Goal: Complete application form

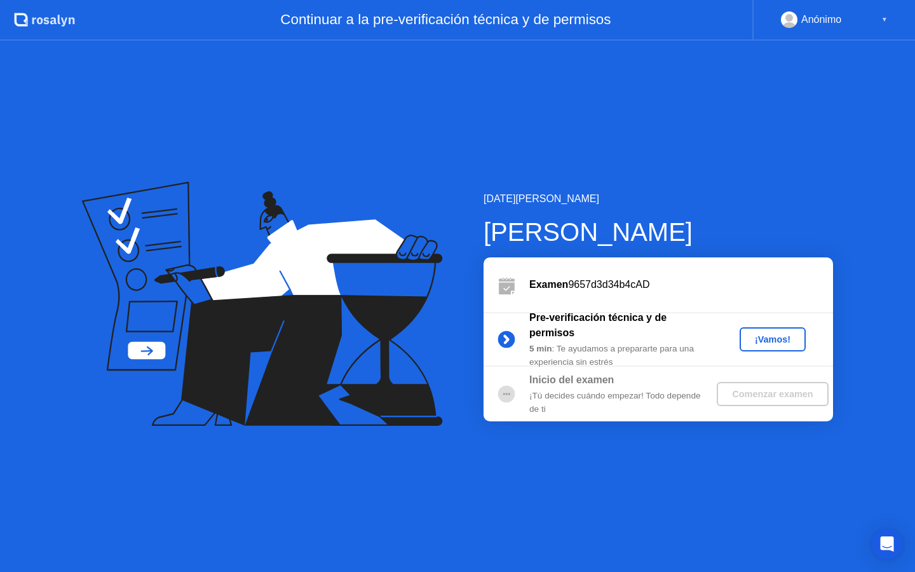
click at [766, 337] on div "¡Vamos!" at bounding box center [773, 339] width 56 height 10
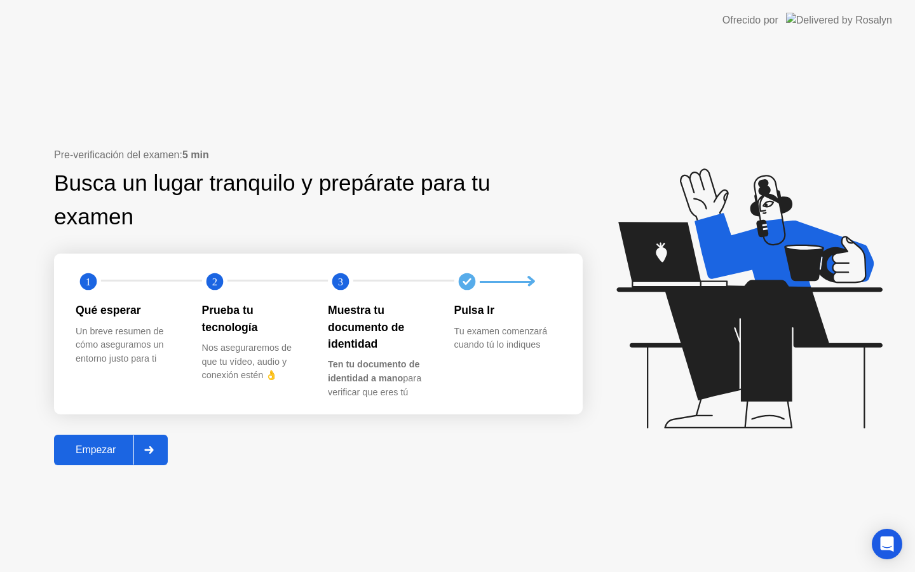
click at [96, 447] on div "Empezar" at bounding box center [96, 449] width 76 height 11
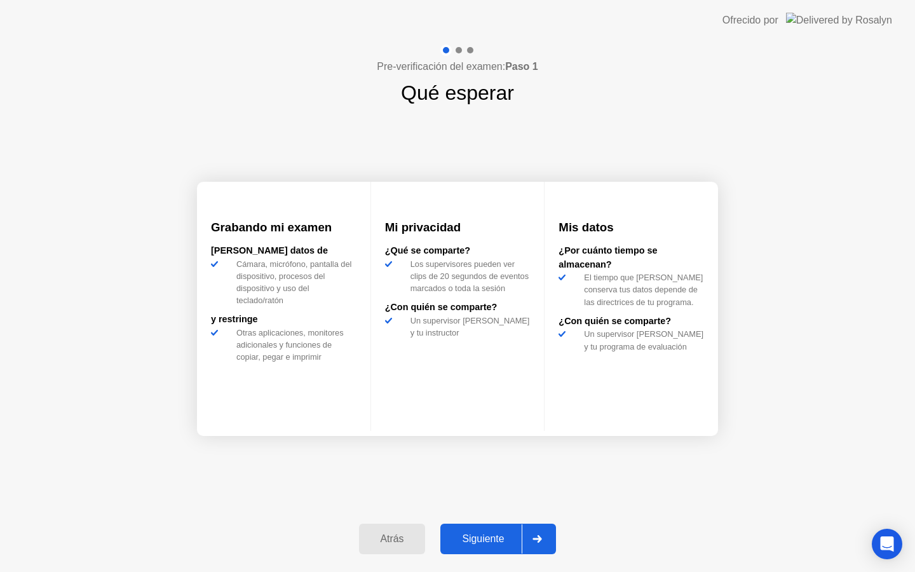
click at [506, 543] on div "Siguiente" at bounding box center [483, 538] width 78 height 11
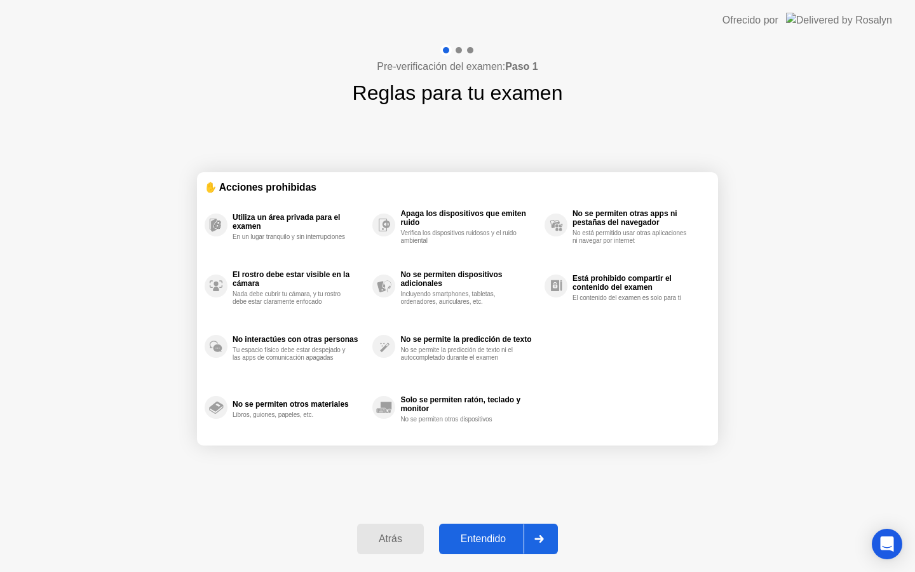
click at [492, 536] on div "Entendido" at bounding box center [483, 538] width 81 height 11
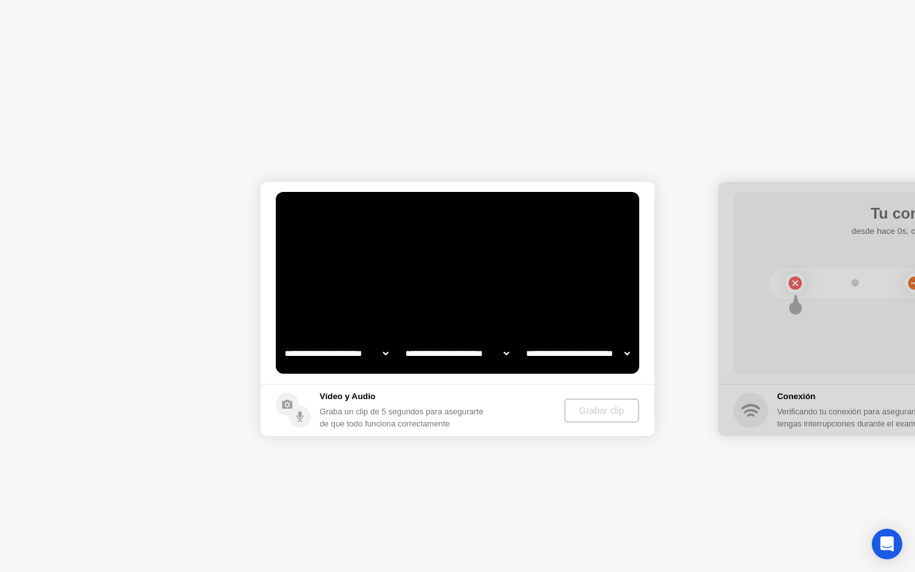
select select "**********"
select select "*******"
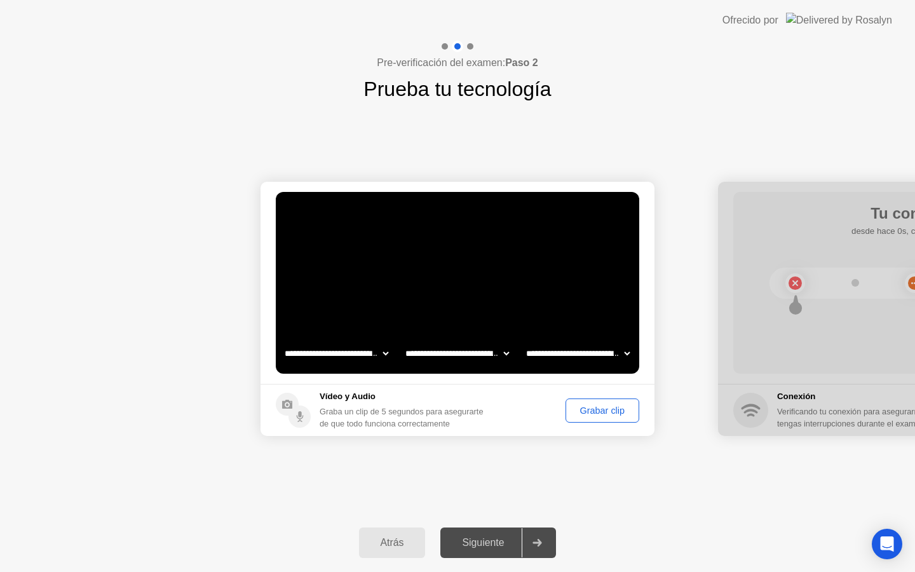
click at [606, 411] on div "Grabar clip" at bounding box center [602, 410] width 65 height 10
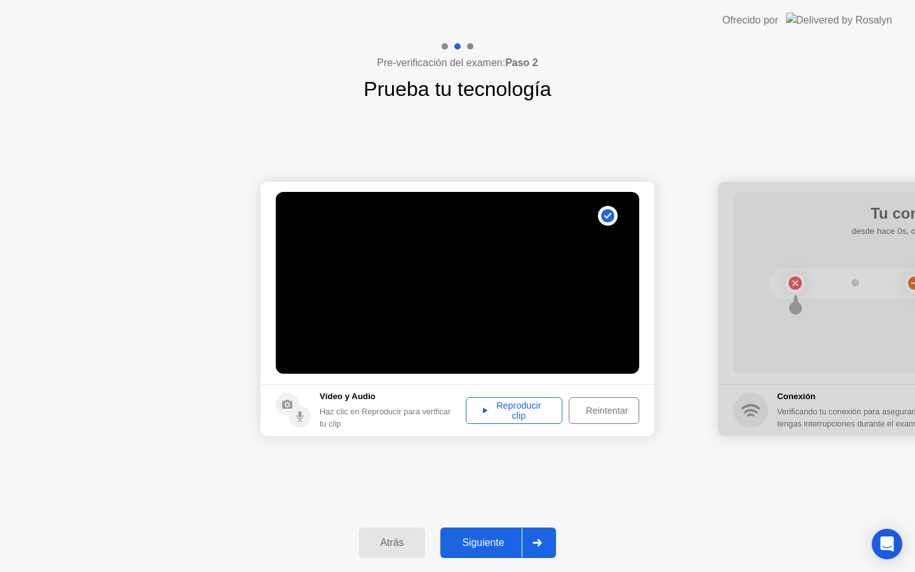
click at [532, 412] on div "Reproducir clip" at bounding box center [514, 410] width 88 height 20
click at [597, 407] on div "Reintentar" at bounding box center [606, 410] width 67 height 10
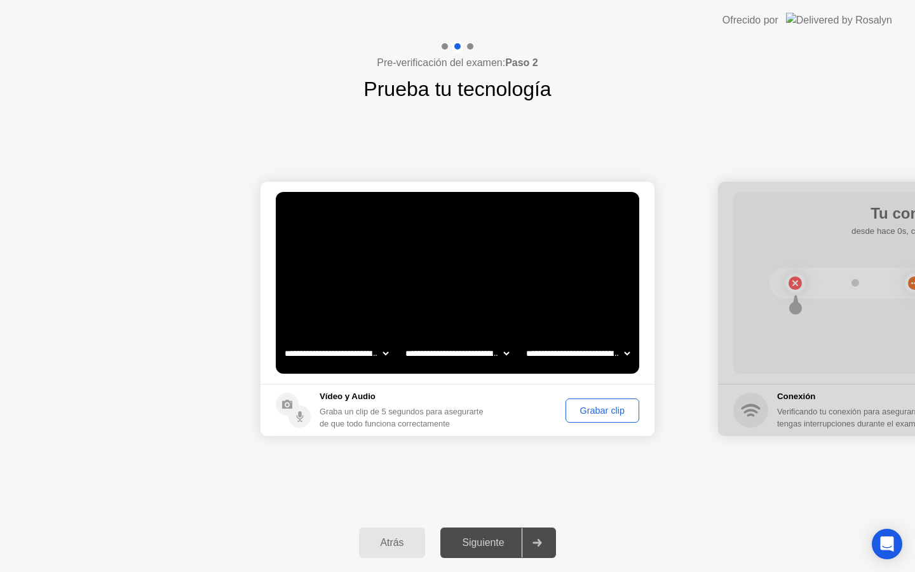
click at [585, 412] on div "Grabar clip" at bounding box center [602, 410] width 65 height 10
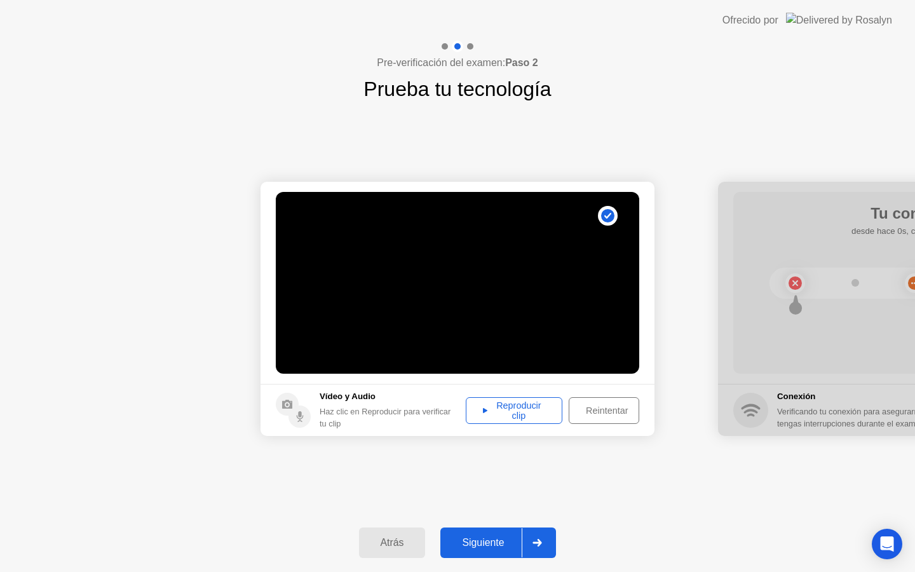
click at [602, 414] on div "Reintentar" at bounding box center [606, 410] width 67 height 10
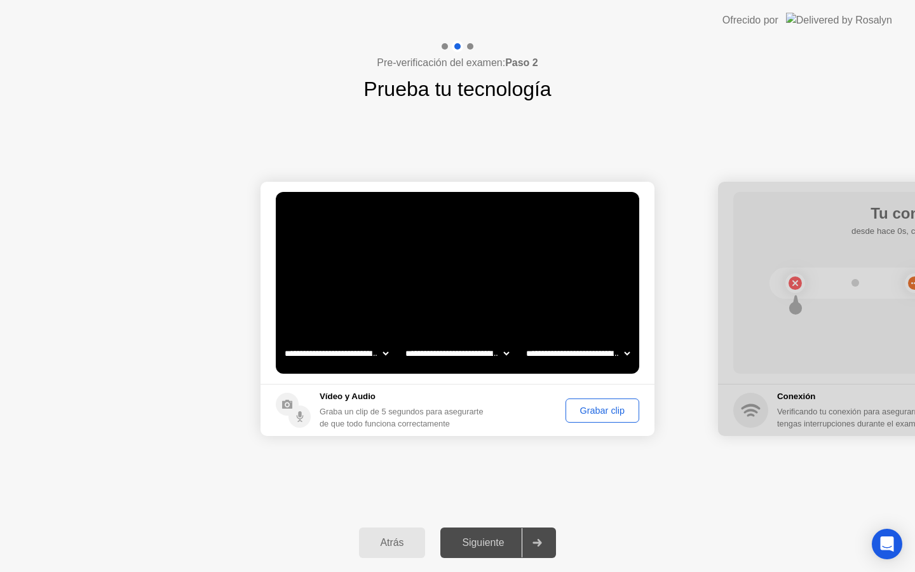
click at [609, 414] on div "Grabar clip" at bounding box center [602, 410] width 65 height 10
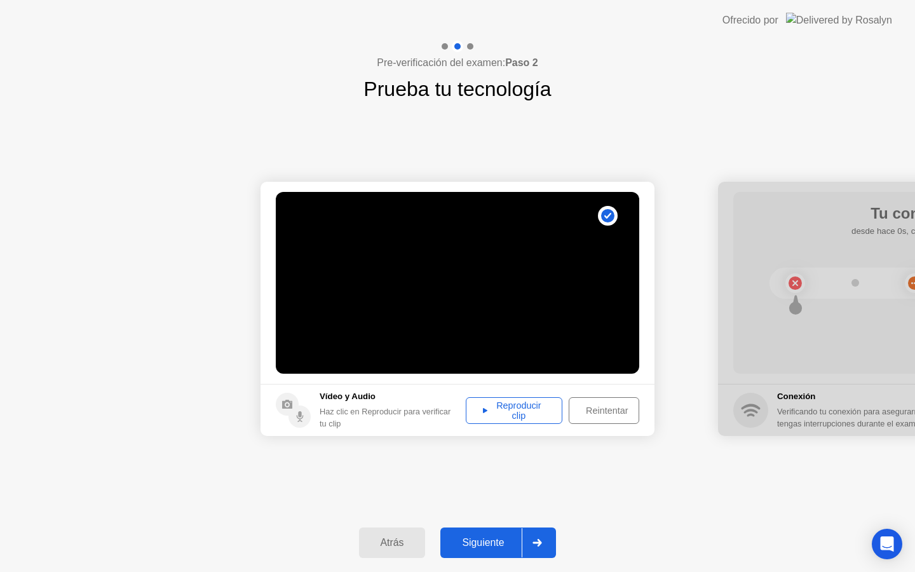
click at [534, 421] on div "Reproducir clip" at bounding box center [514, 410] width 88 height 20
click at [613, 409] on div "Reintentar" at bounding box center [606, 410] width 67 height 10
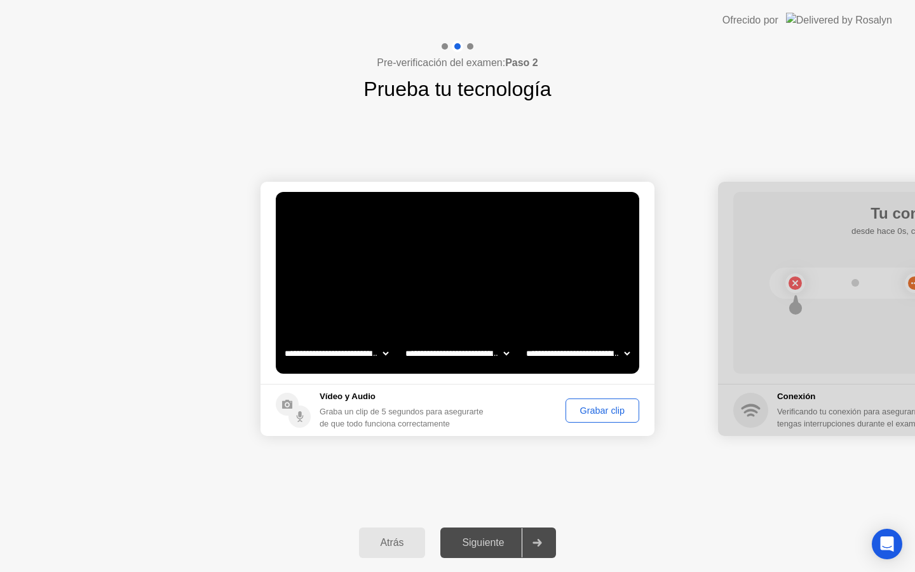
click at [607, 411] on div "Grabar clip" at bounding box center [602, 410] width 65 height 10
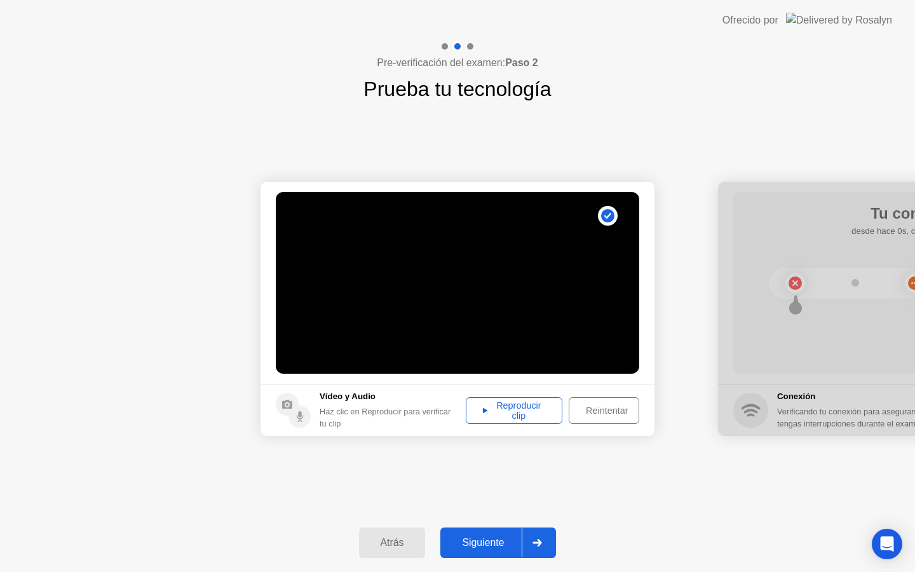
click at [526, 404] on div "Reproducir clip" at bounding box center [514, 410] width 88 height 20
click at [503, 541] on div "Siguiente" at bounding box center [483, 542] width 78 height 11
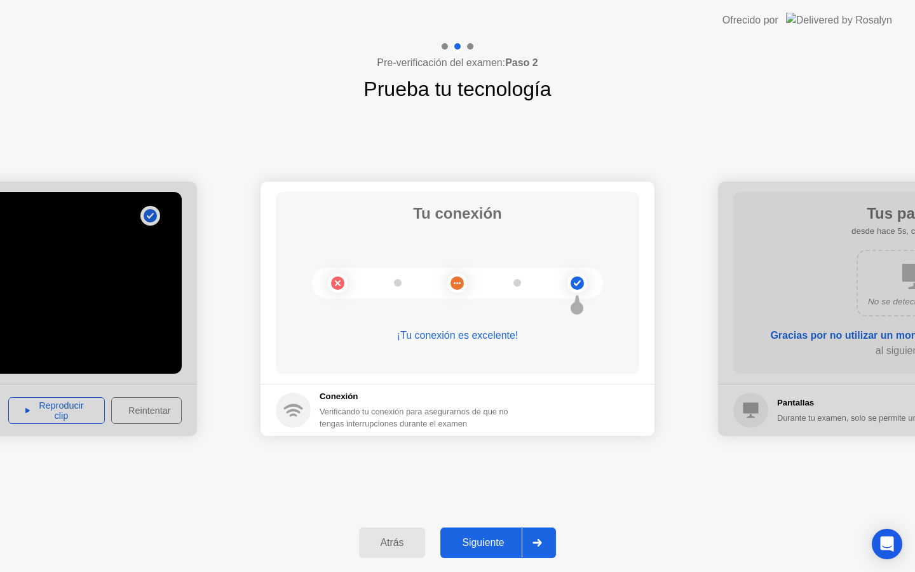
click at [125, 261] on div at bounding box center [0, 309] width 394 height 254
click at [105, 327] on div at bounding box center [0, 309] width 394 height 254
click at [386, 534] on button "Atrás" at bounding box center [392, 542] width 67 height 31
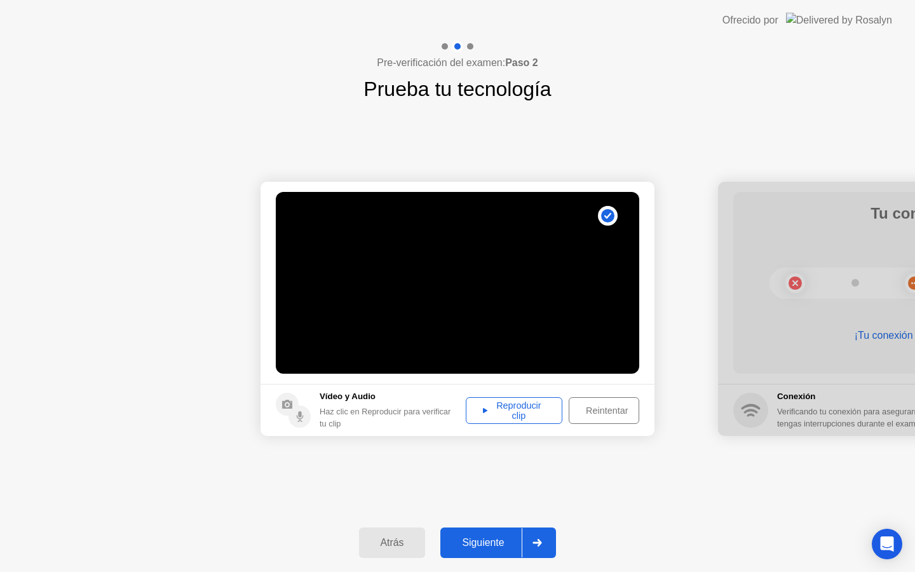
click at [517, 411] on div "Reproducir clip" at bounding box center [514, 410] width 88 height 20
click at [609, 402] on button "Reintentar" at bounding box center [604, 410] width 71 height 27
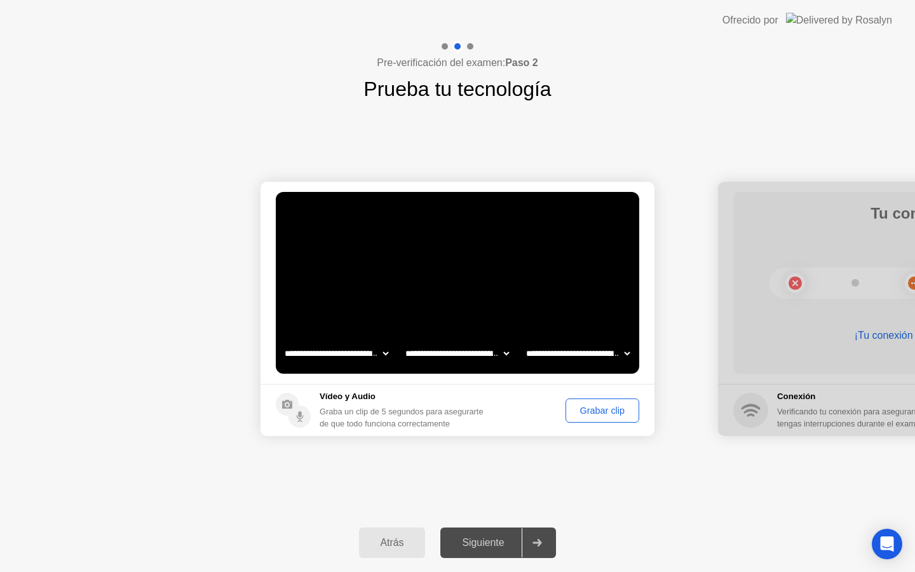
click at [607, 411] on div "Grabar clip" at bounding box center [602, 410] width 65 height 10
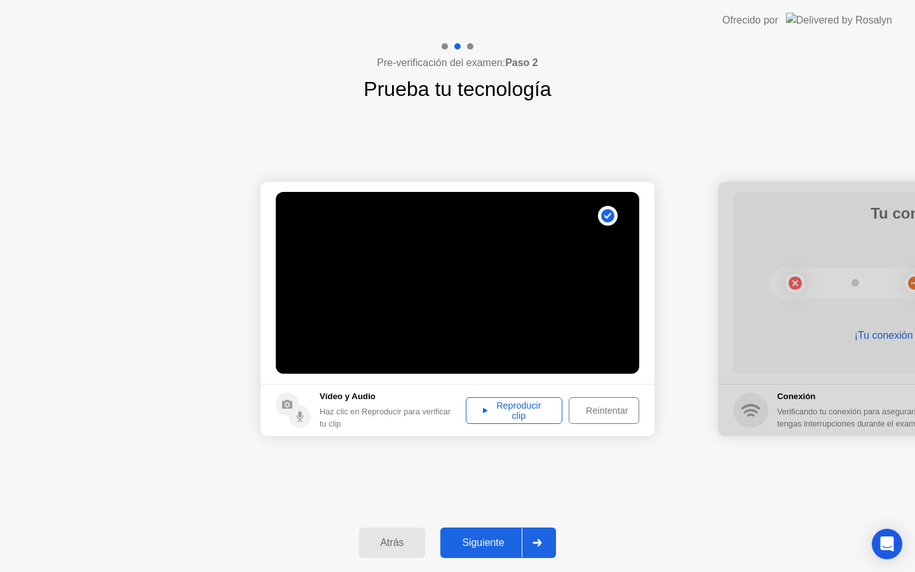
click at [607, 411] on div "Reintentar" at bounding box center [606, 410] width 67 height 10
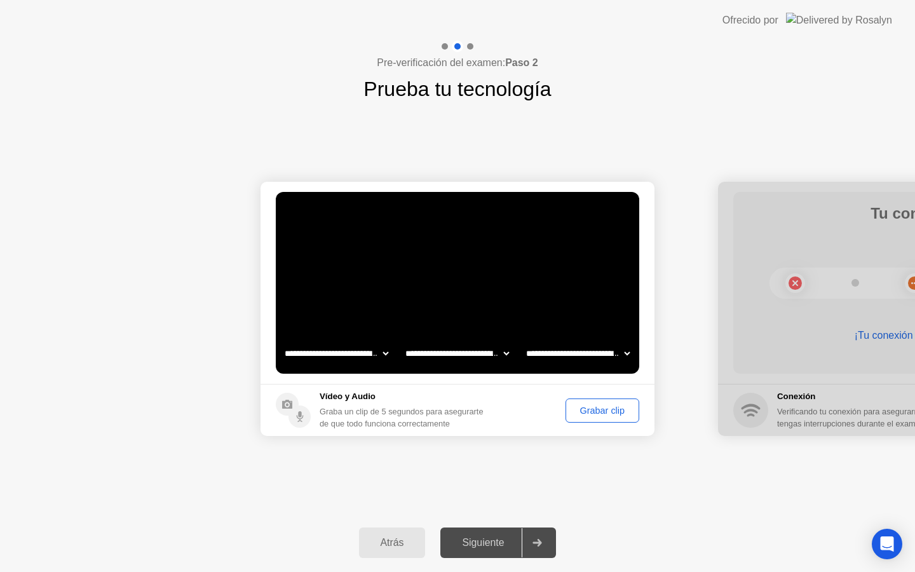
click at [607, 411] on div "Grabar clip" at bounding box center [602, 410] width 65 height 10
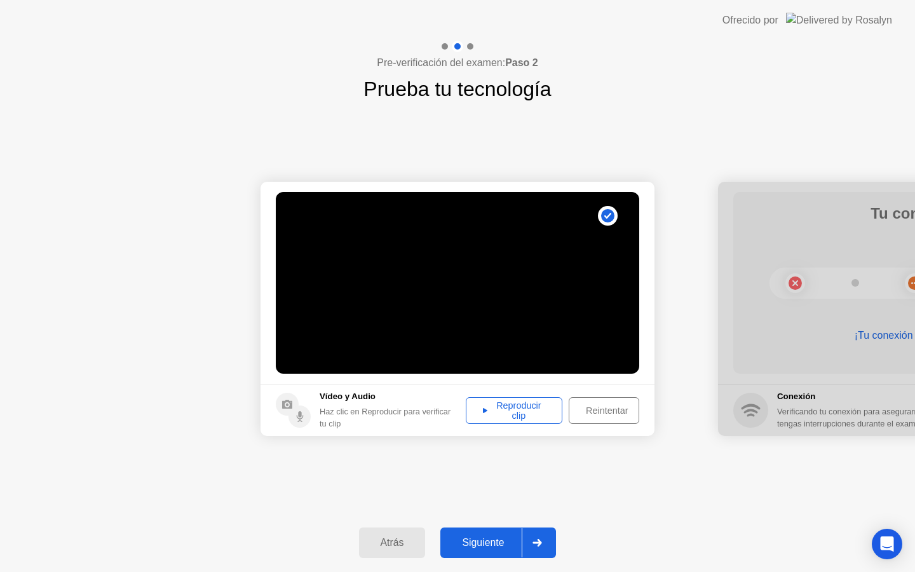
click at [623, 405] on div "Reintentar" at bounding box center [606, 410] width 67 height 10
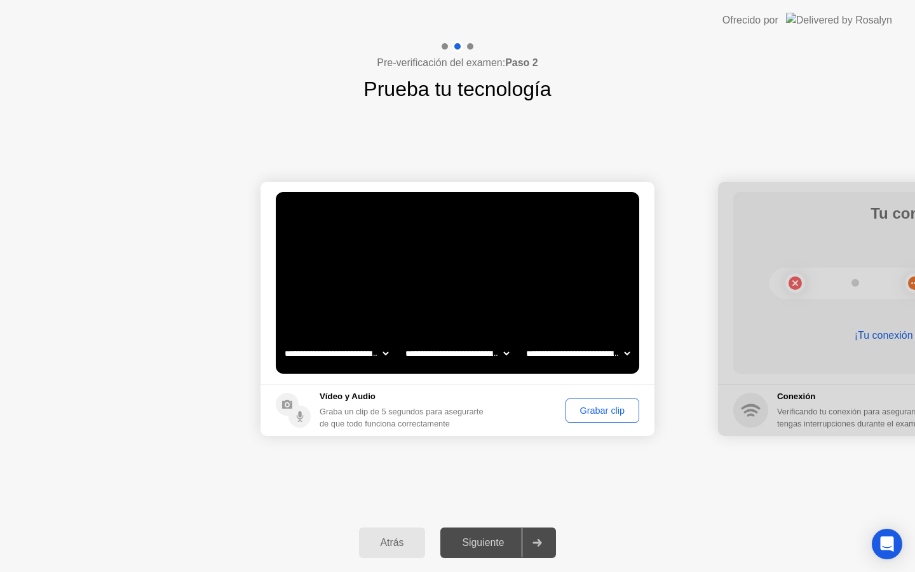
click at [623, 405] on div "Grabar clip" at bounding box center [602, 410] width 65 height 10
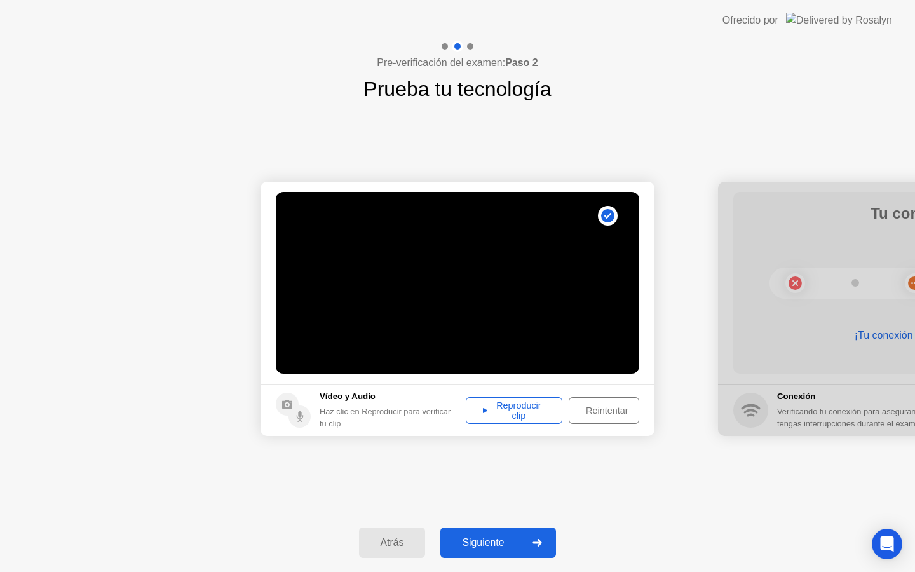
click at [623, 405] on div "Reintentar" at bounding box center [606, 410] width 67 height 10
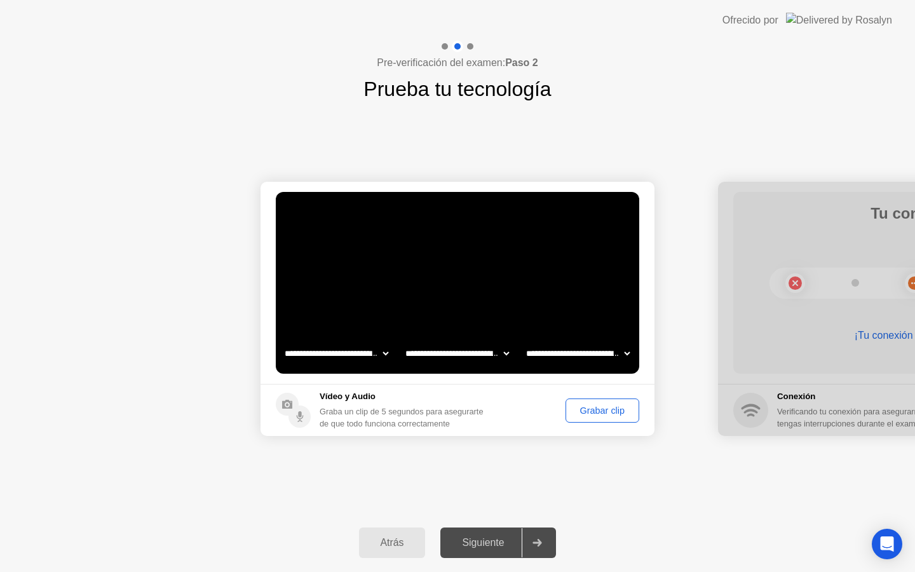
click at [617, 407] on div "Grabar clip" at bounding box center [602, 410] width 65 height 10
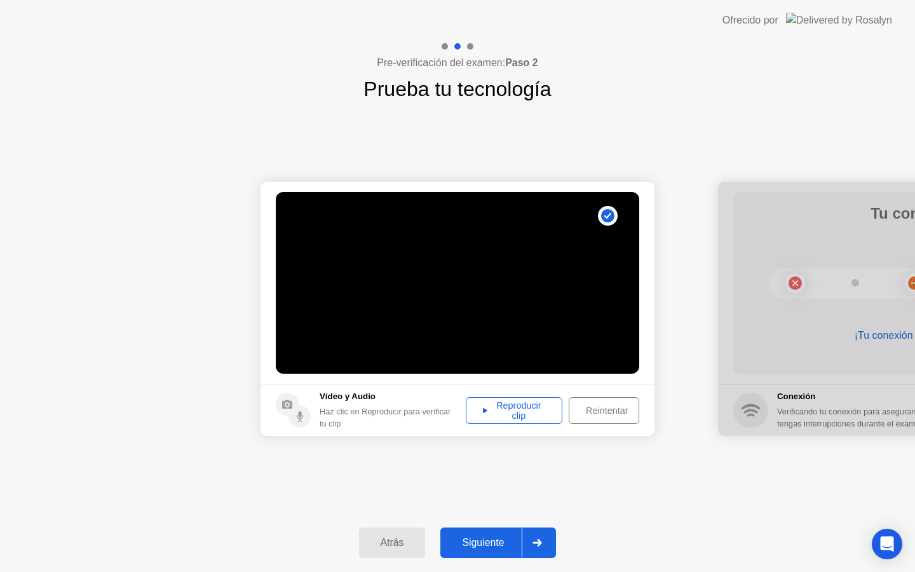
click at [508, 404] on div "Reproducir clip" at bounding box center [514, 410] width 88 height 20
click at [788, 359] on div at bounding box center [915, 309] width 394 height 254
click at [484, 532] on button "Siguiente" at bounding box center [498, 542] width 116 height 31
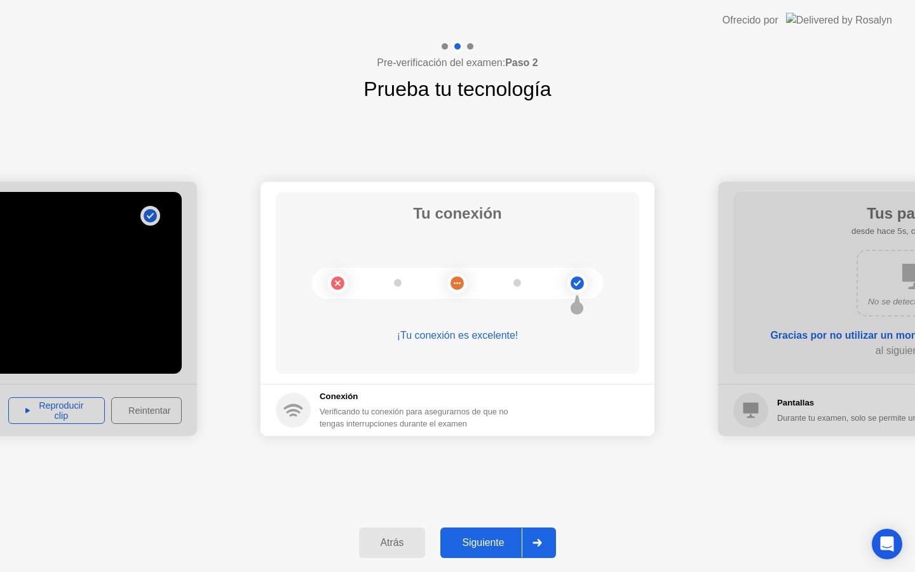
click at [485, 546] on div "Siguiente" at bounding box center [483, 542] width 78 height 11
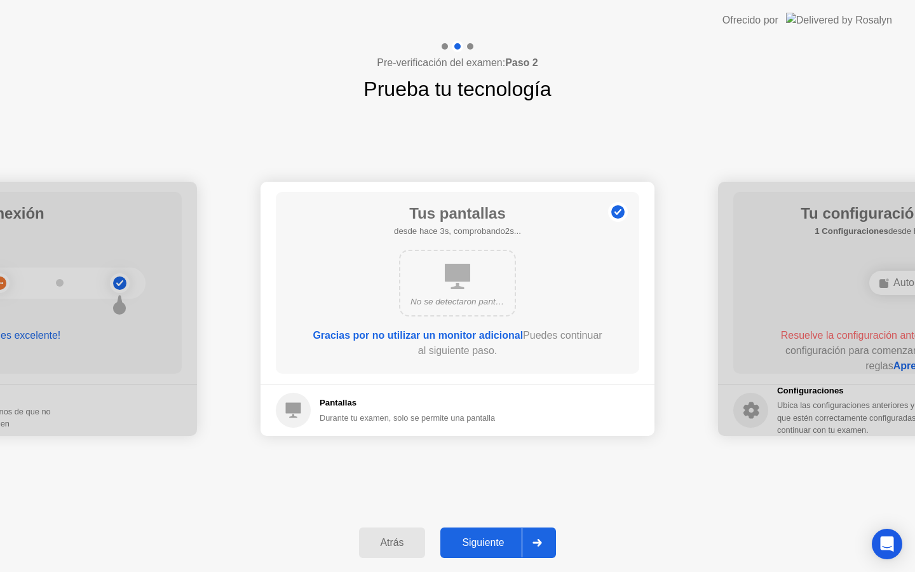
click at [485, 546] on div "Siguiente" at bounding box center [483, 542] width 78 height 11
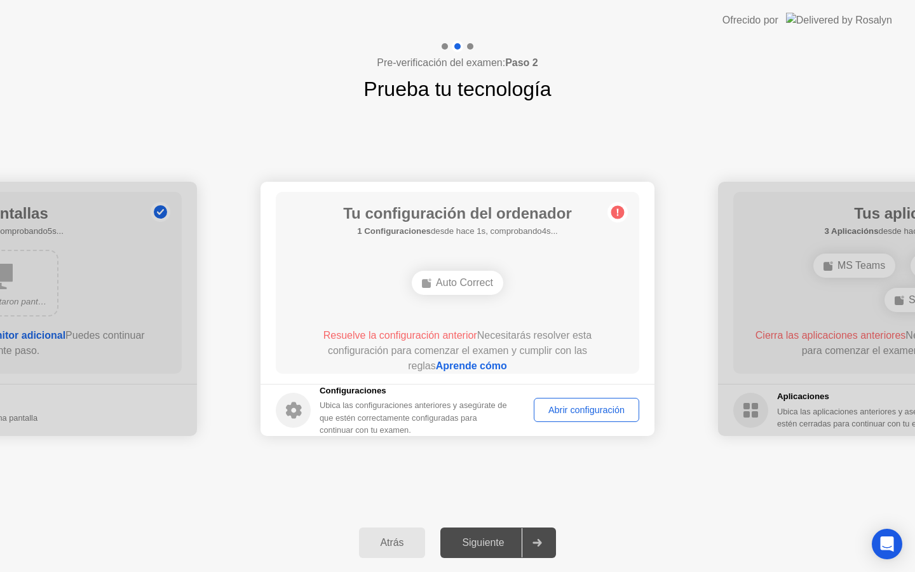
click at [579, 431] on footer "Configuraciones Ubica las configuraciones anteriores y asegúrate de que estén c…" at bounding box center [458, 410] width 394 height 52
click at [576, 413] on div "Abrir configuración" at bounding box center [586, 410] width 97 height 10
click at [587, 405] on div "Abrir configuración" at bounding box center [586, 410] width 97 height 10
click at [476, 366] on link "Aprende cómo" at bounding box center [471, 365] width 71 height 11
click at [569, 407] on div "Abrir configuración" at bounding box center [586, 410] width 97 height 10
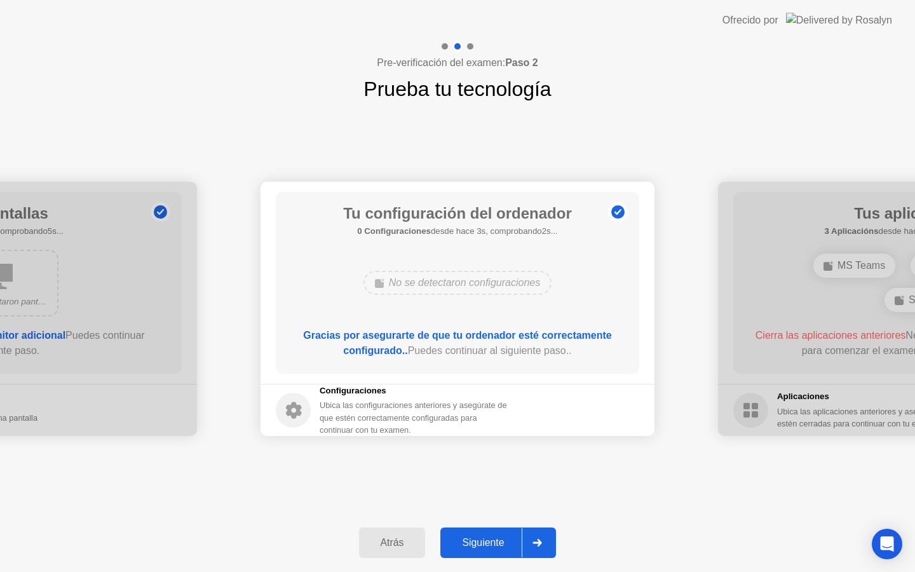
click at [480, 541] on div "Siguiente" at bounding box center [483, 542] width 78 height 11
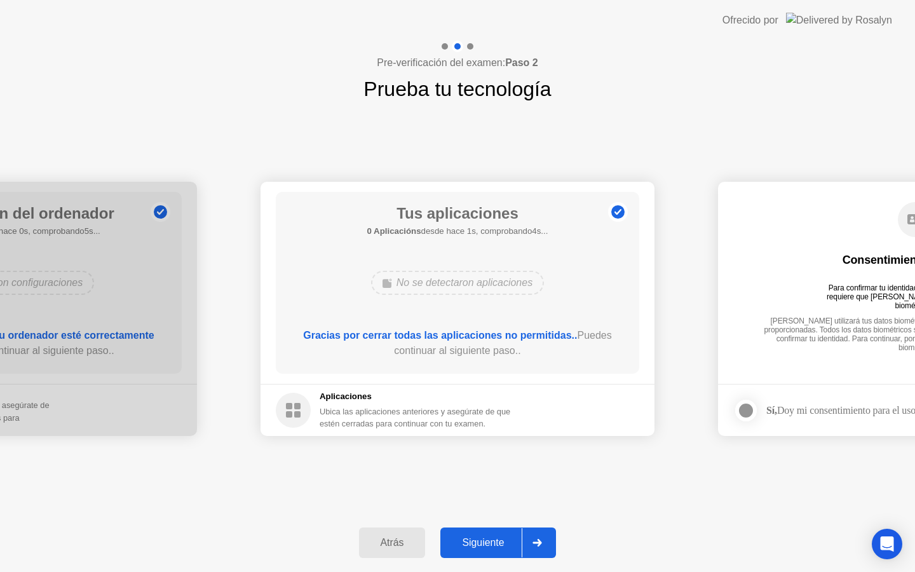
click at [483, 543] on div "Siguiente" at bounding box center [483, 542] width 78 height 11
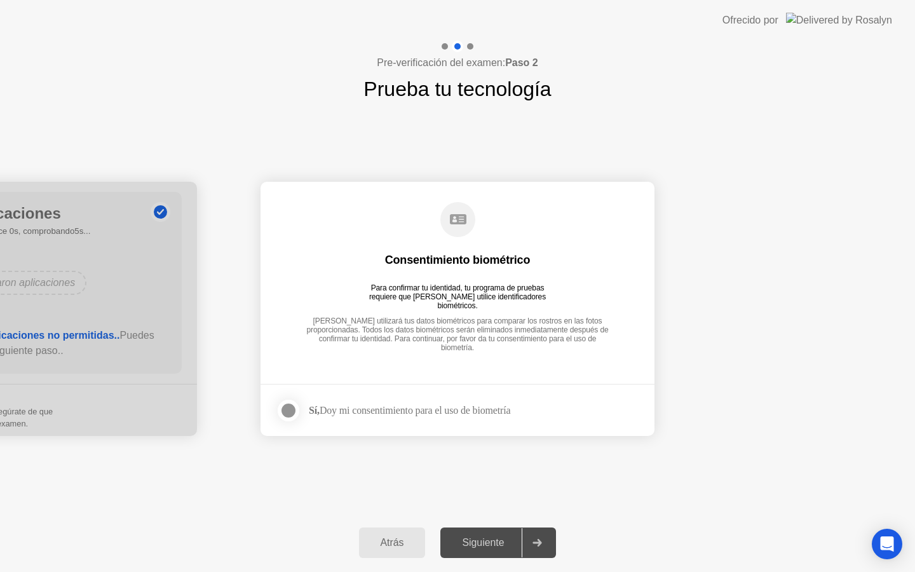
click at [287, 414] on div at bounding box center [288, 410] width 15 height 15
click at [502, 547] on div "Siguiente" at bounding box center [483, 542] width 78 height 11
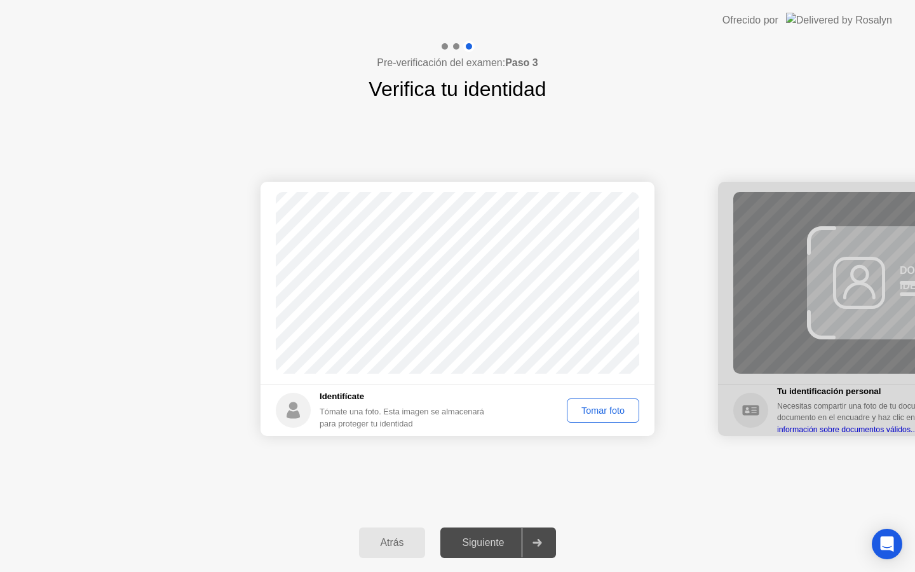
click at [599, 414] on div "Tomar foto" at bounding box center [603, 410] width 64 height 10
click at [507, 537] on div "Siguiente" at bounding box center [483, 542] width 78 height 11
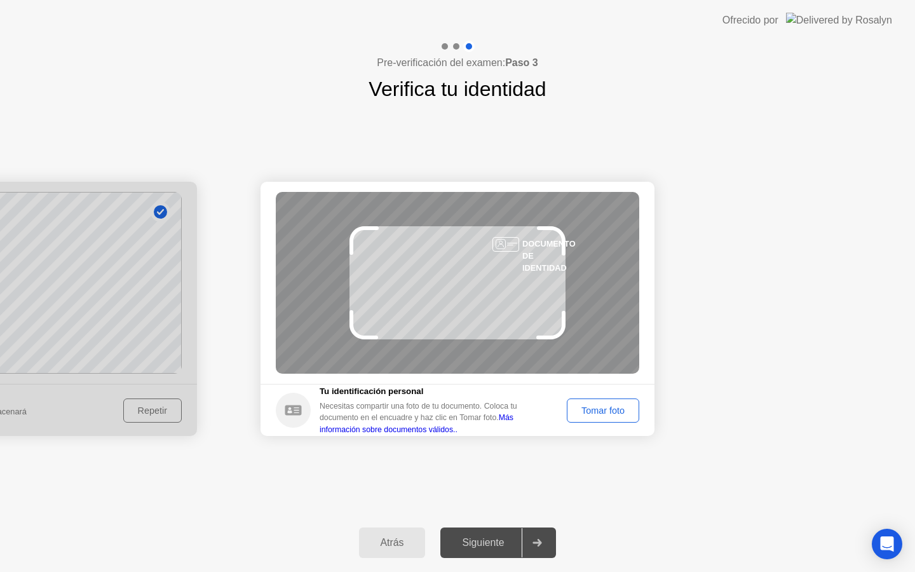
click at [602, 416] on div "Tomar foto" at bounding box center [603, 410] width 64 height 10
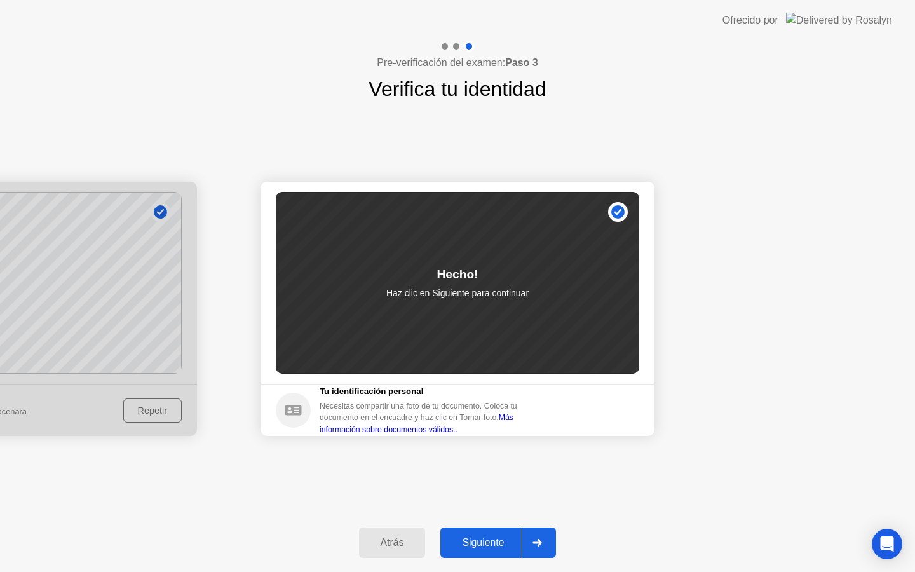
click at [498, 538] on div "Siguiente" at bounding box center [483, 542] width 78 height 11
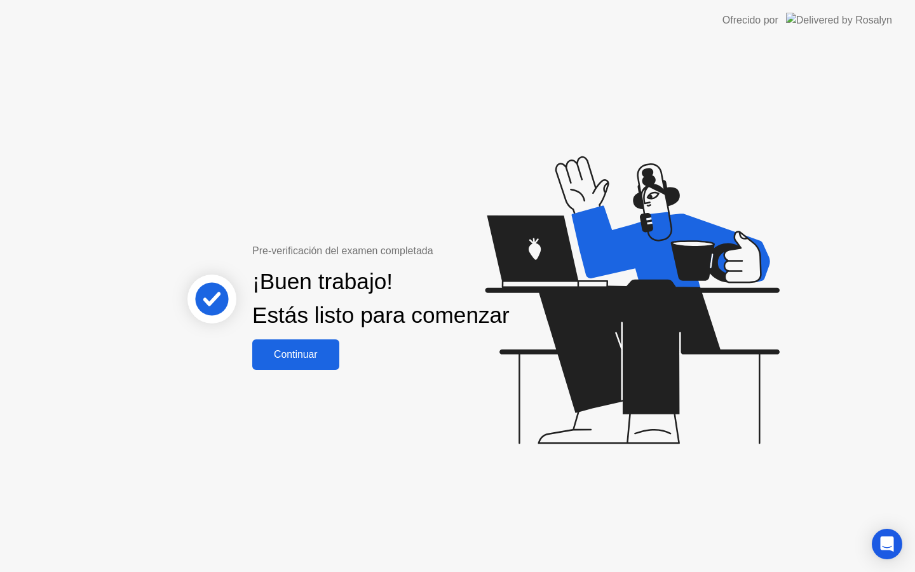
click at [311, 359] on div "Continuar" at bounding box center [295, 354] width 79 height 11
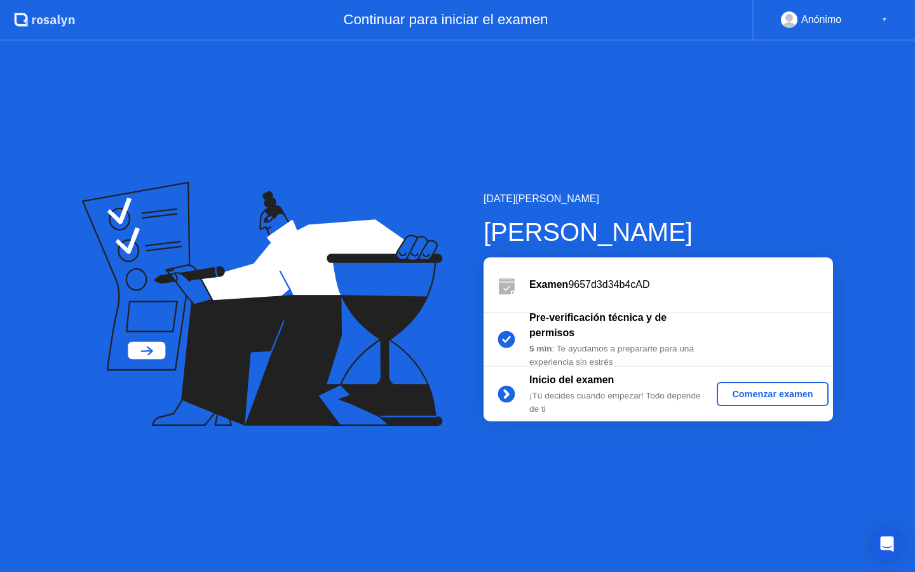
click at [739, 397] on div "Comenzar examen" at bounding box center [772, 394] width 101 height 10
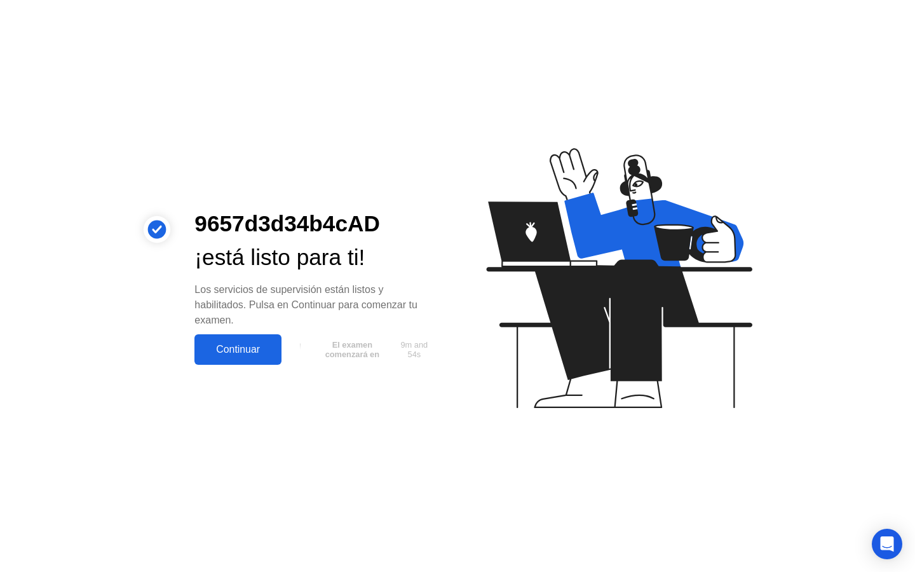
click at [254, 348] on div "Continuar" at bounding box center [237, 349] width 79 height 11
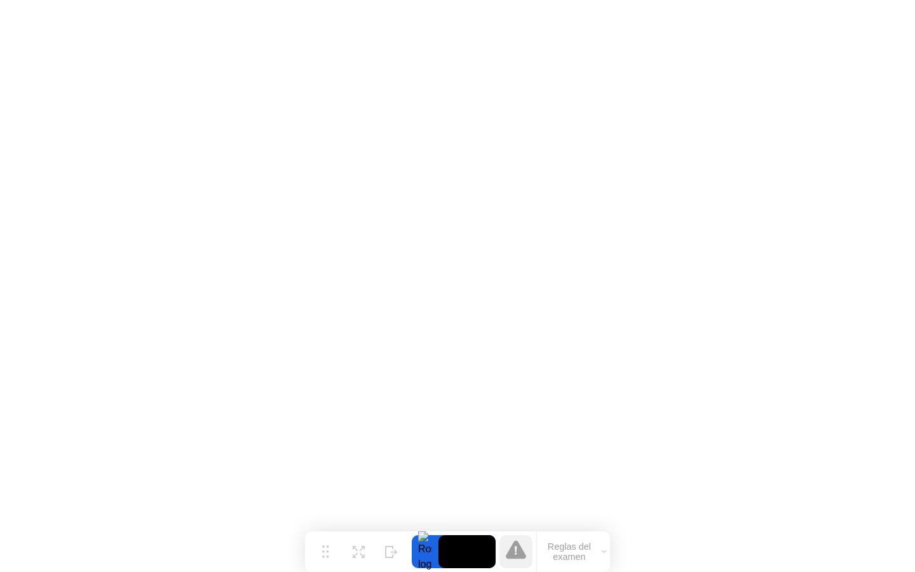
click at [509, 545] on icon at bounding box center [516, 549] width 20 height 20
click at [452, 545] on video at bounding box center [466, 551] width 57 height 33
click at [422, 546] on div at bounding box center [425, 551] width 27 height 33
